Goal: Task Accomplishment & Management: Manage account settings

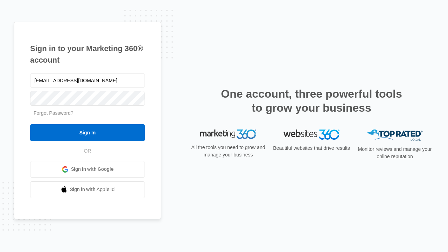
type input "dankie614@gmail.com"
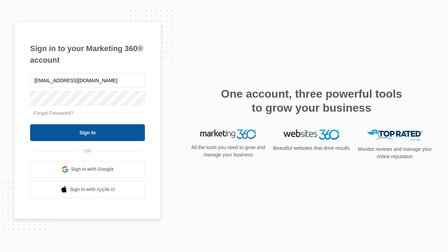
click at [88, 132] on input "Sign In" at bounding box center [87, 132] width 115 height 17
